Goal: Check status

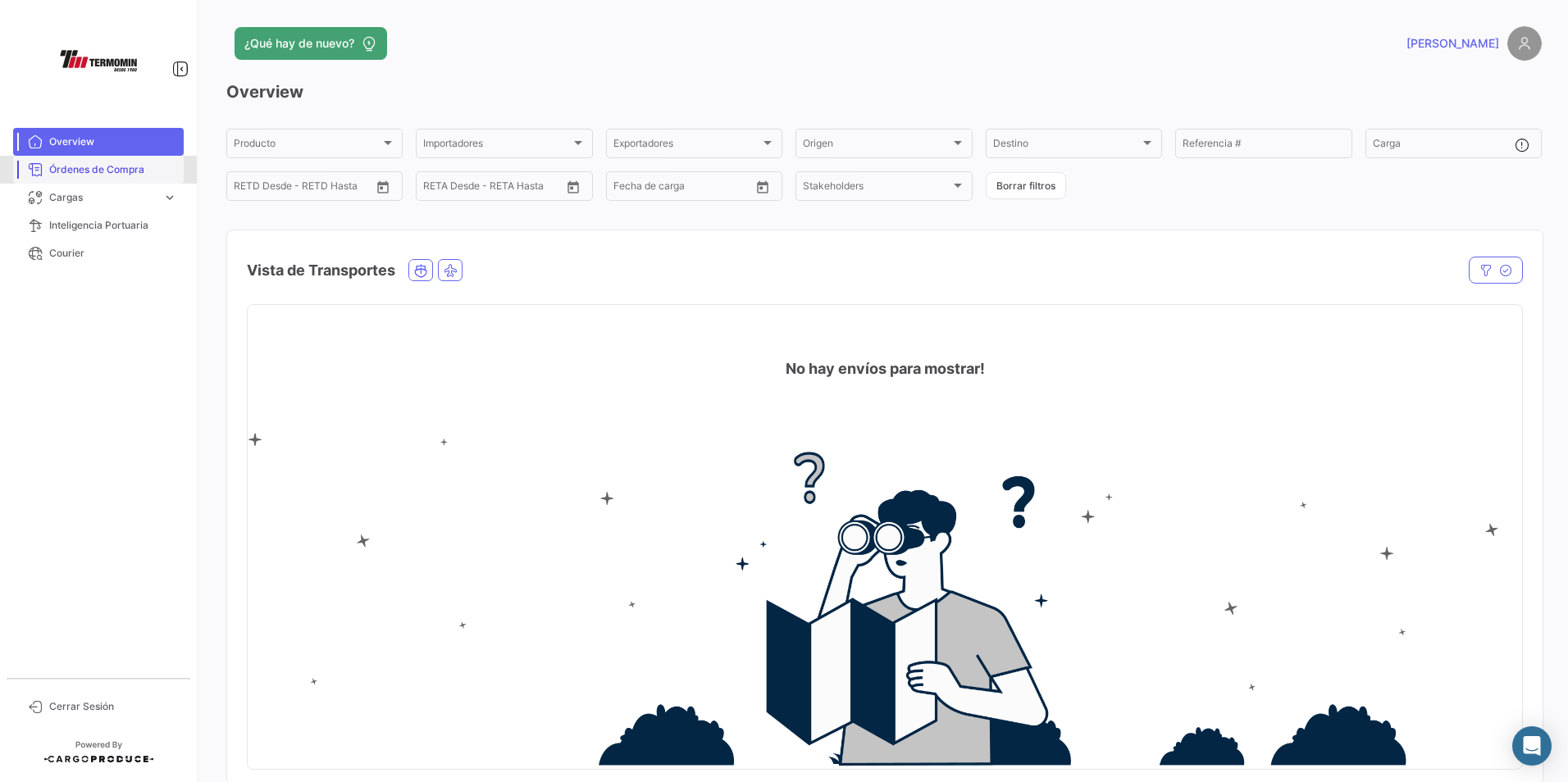
click at [113, 166] on span "Órdenes de Compra" at bounding box center [113, 169] width 128 height 15
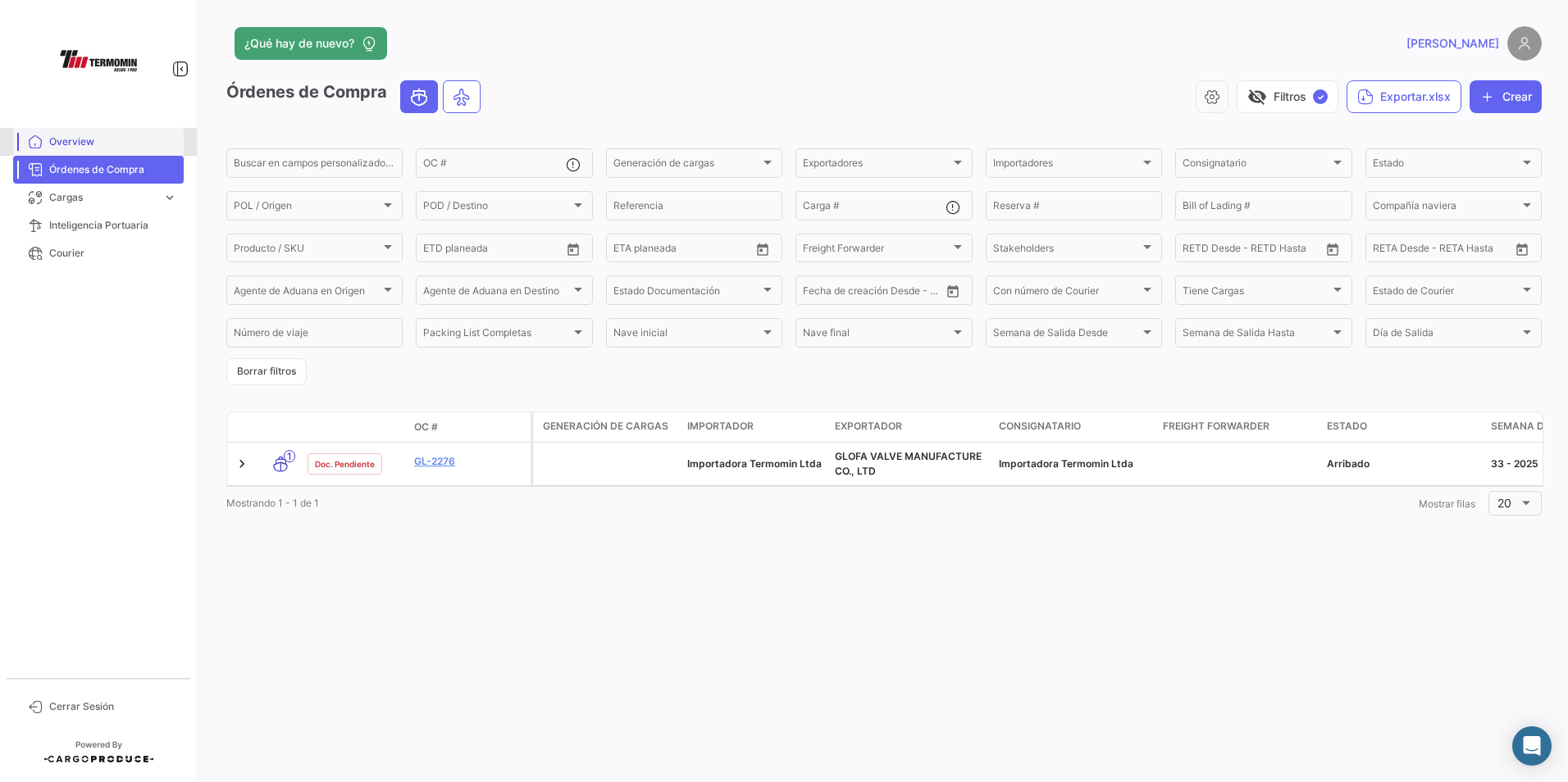
click at [83, 146] on span "Overview" at bounding box center [113, 141] width 128 height 15
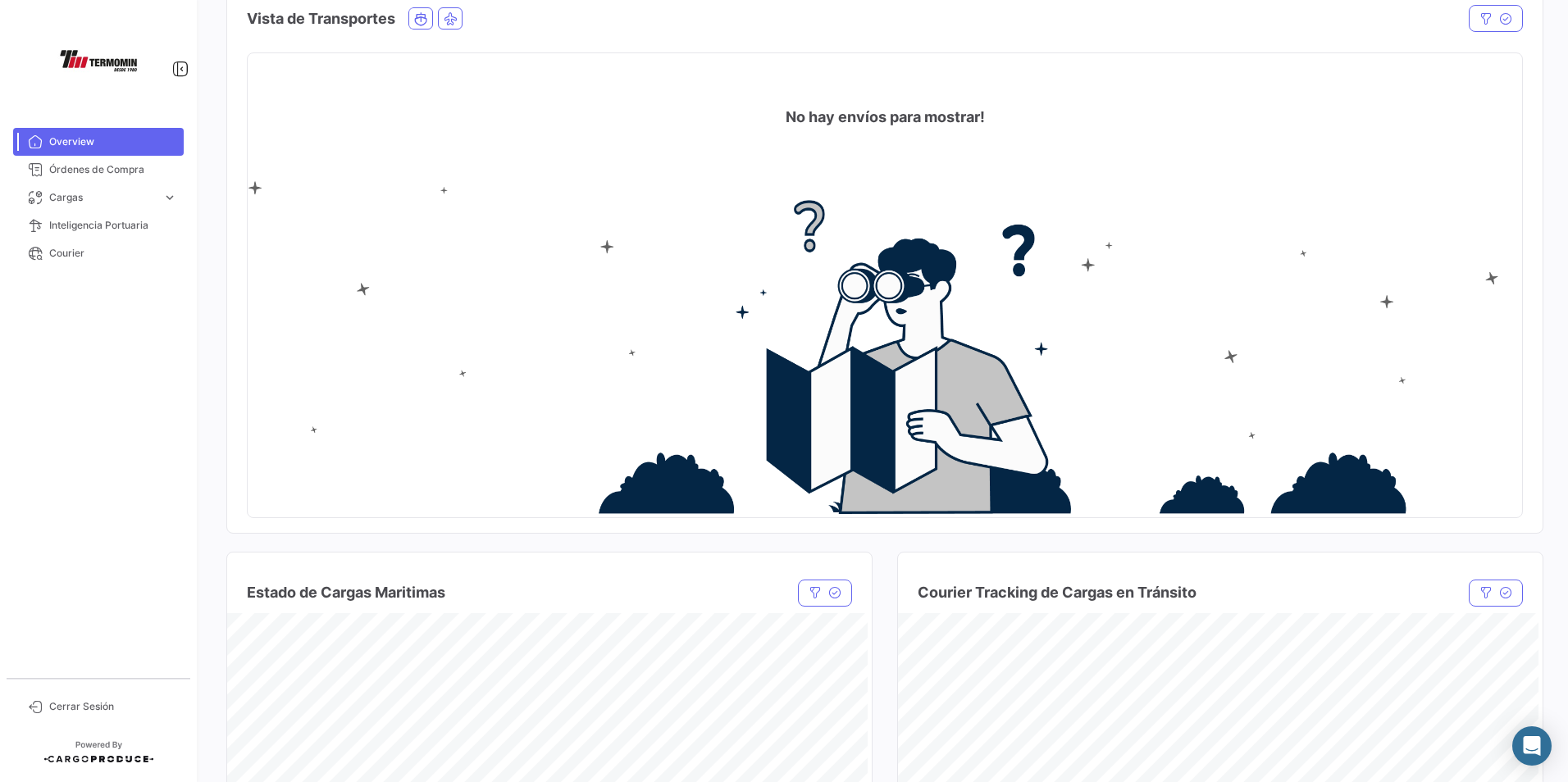
scroll to position [246, 0]
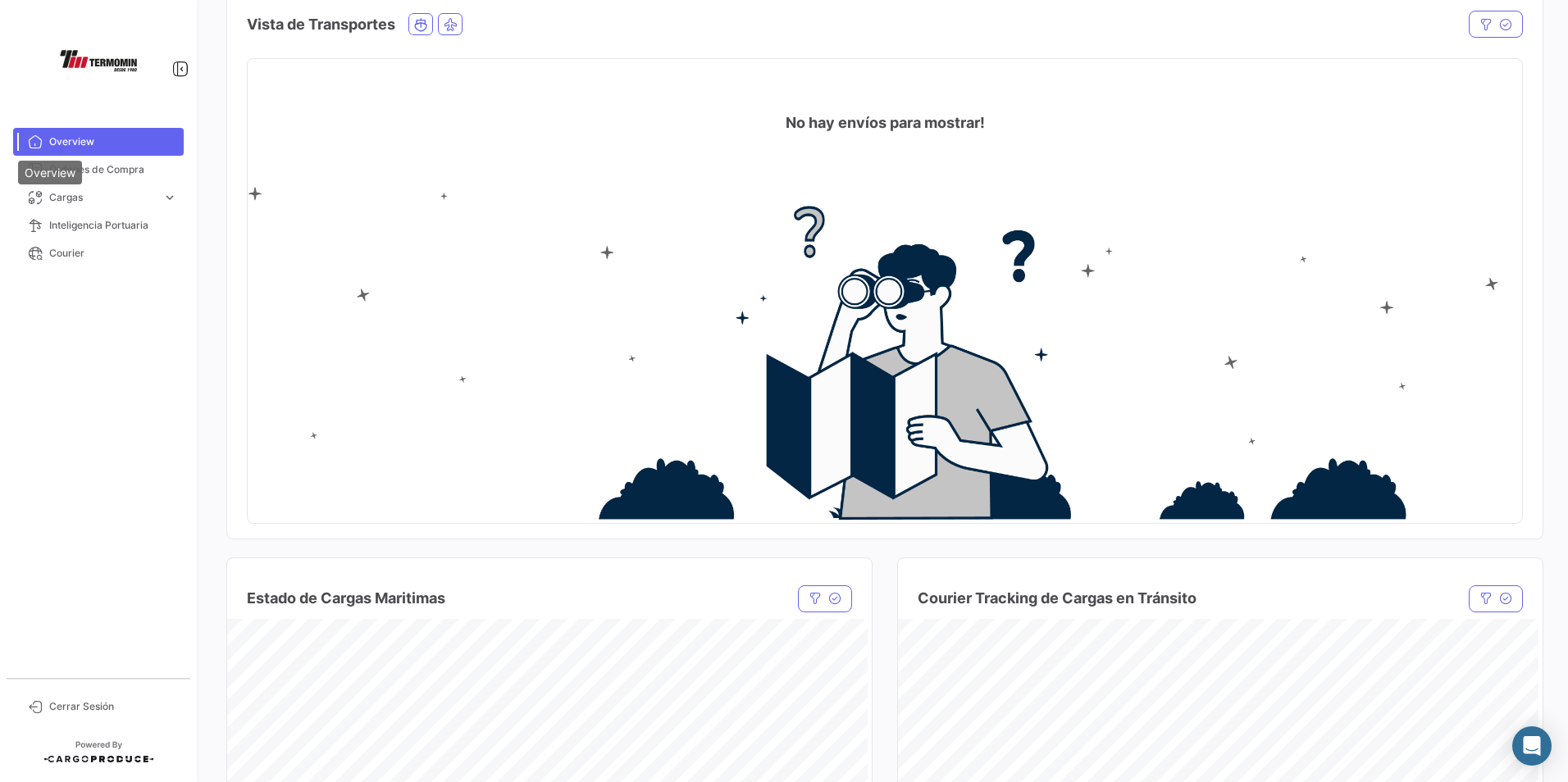
click at [67, 173] on div "Overview" at bounding box center [49, 172] width 64 height 23
click at [102, 170] on span "Órdenes de Compra" at bounding box center [113, 169] width 128 height 15
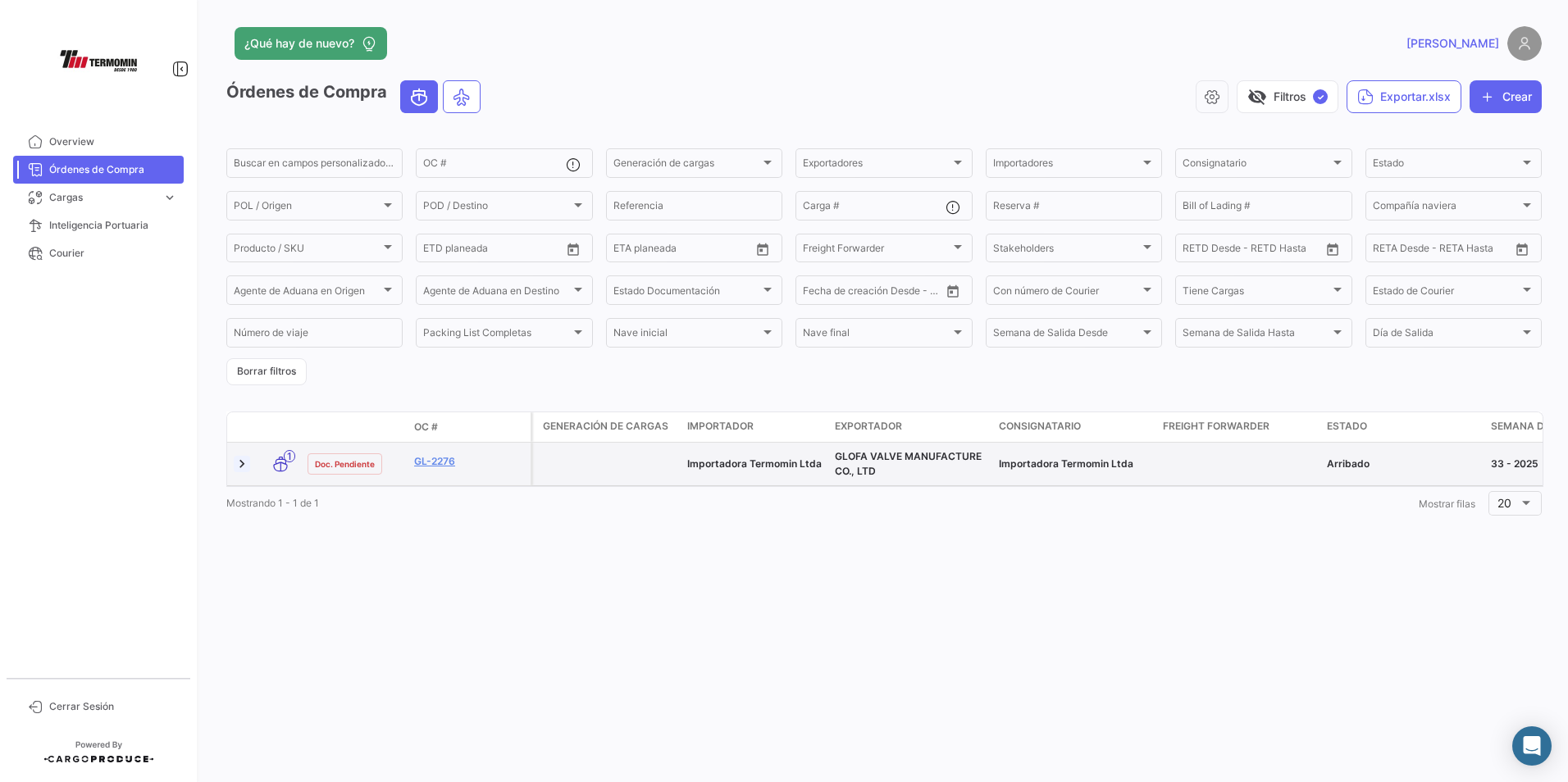
click at [239, 463] on link at bounding box center [242, 464] width 17 height 17
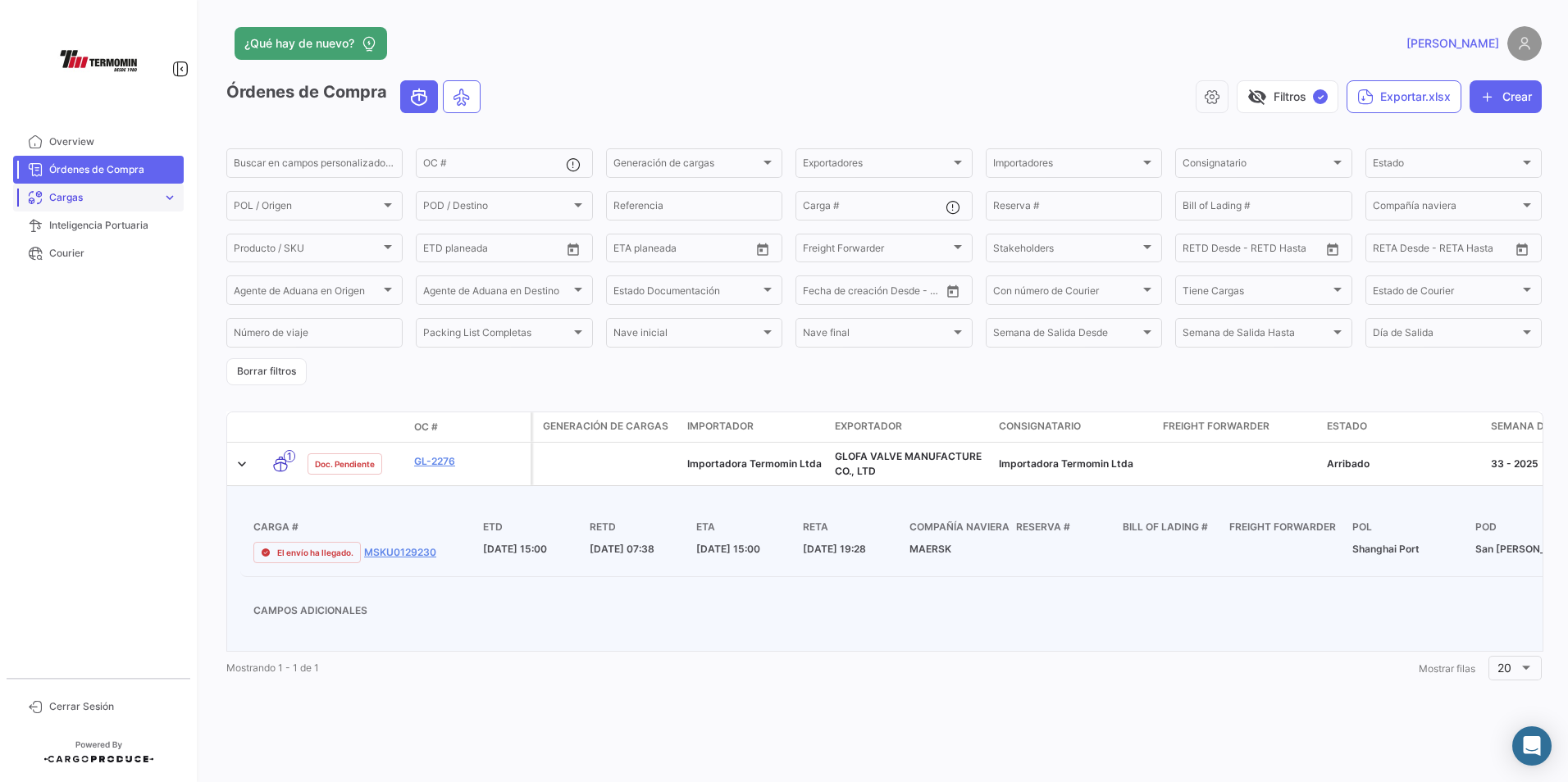
click at [64, 198] on span "Cargas" at bounding box center [102, 197] width 107 height 15
click at [80, 257] on span "Cargas Marítimas" at bounding box center [84, 259] width 83 height 15
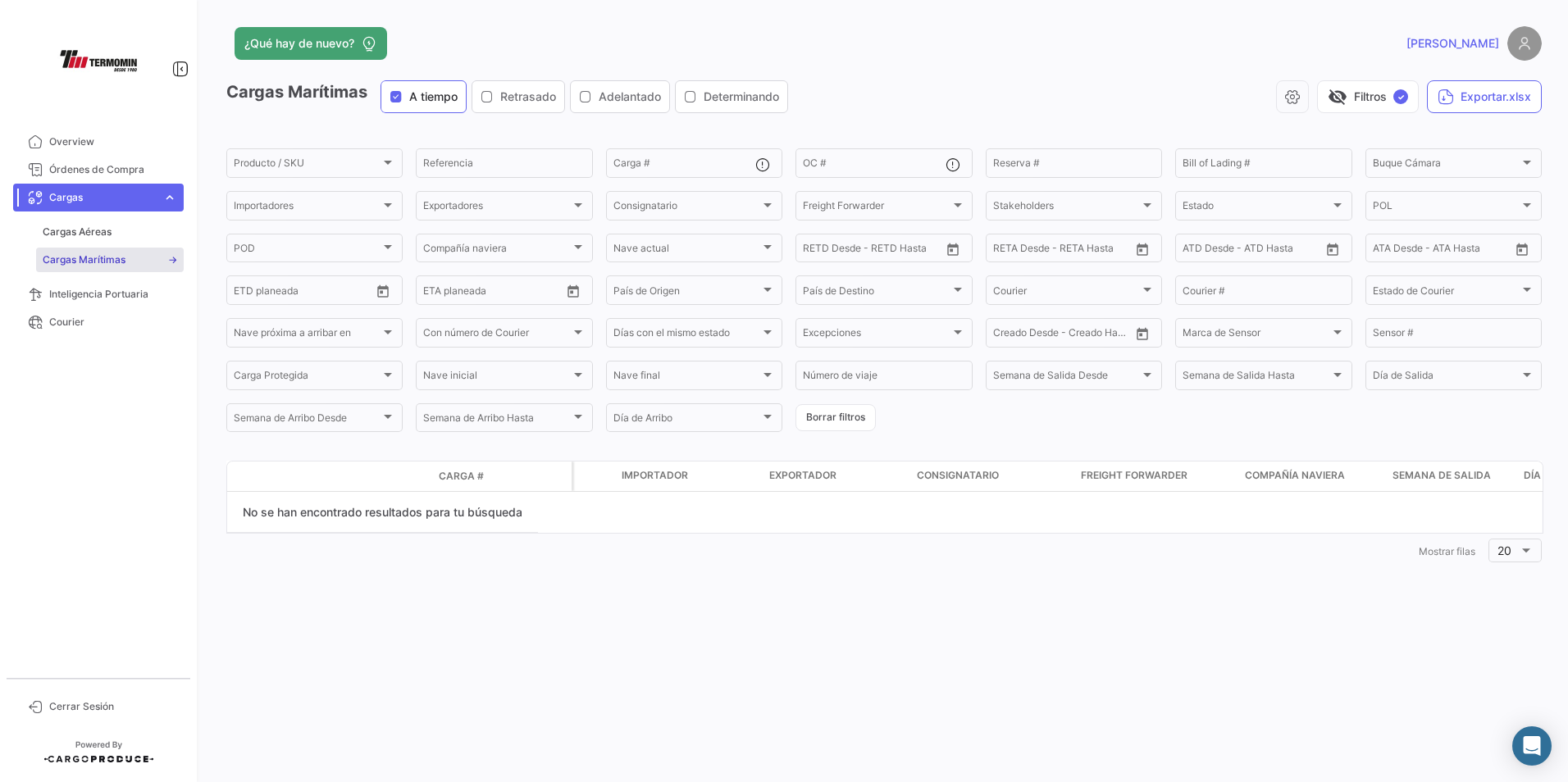
click at [501, 96] on div "Retrasado" at bounding box center [518, 96] width 75 height 17
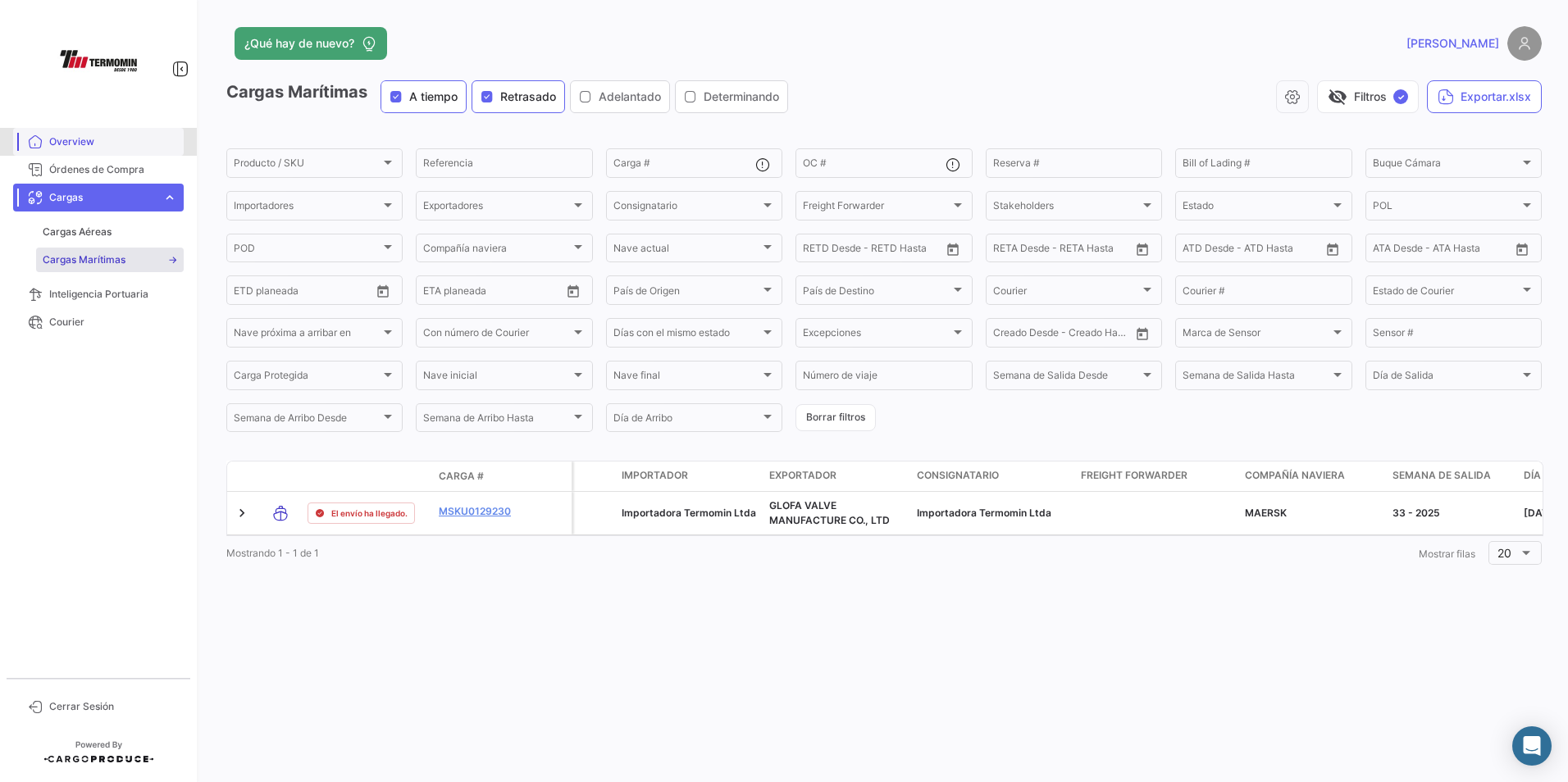
click at [79, 147] on span "Overview" at bounding box center [113, 141] width 128 height 15
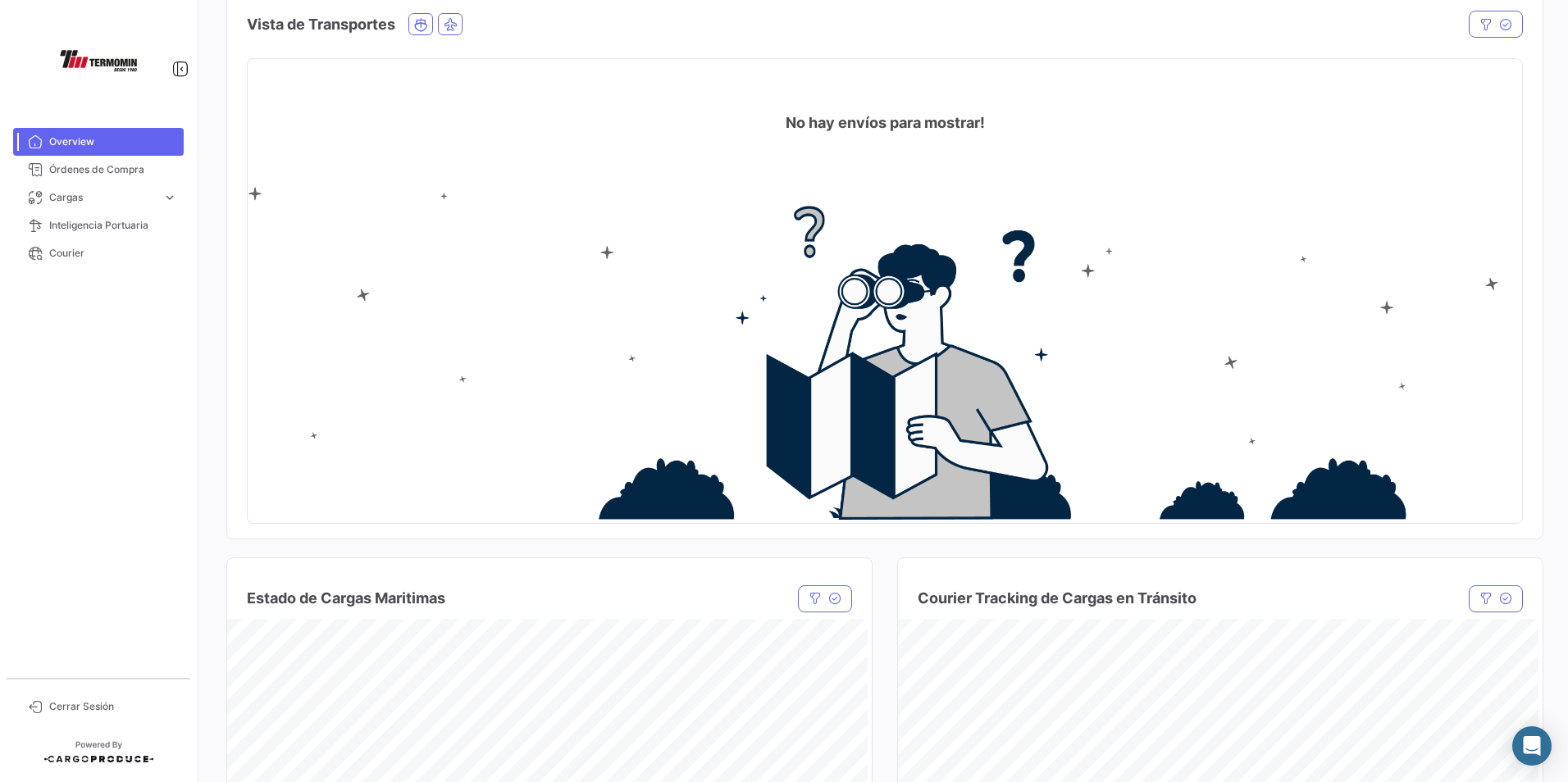
scroll to position [575, 0]
